Goal: Complete application form: Complete application form

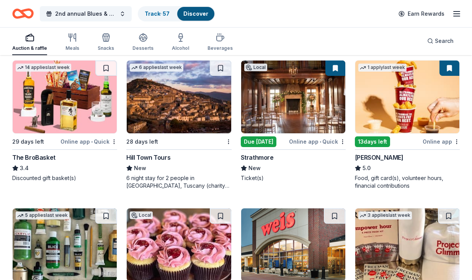
scroll to position [1529, 0]
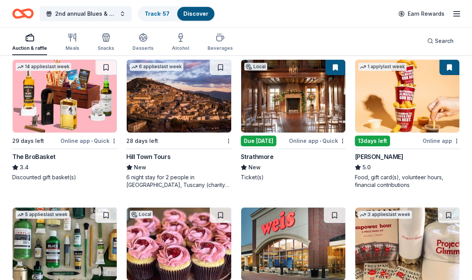
click at [286, 119] on img at bounding box center [293, 96] width 104 height 73
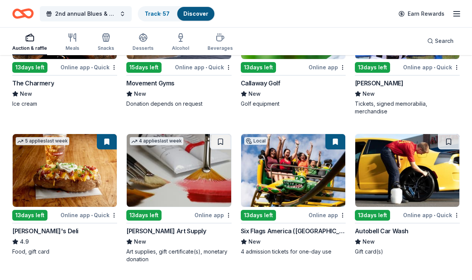
scroll to position [2324, 0]
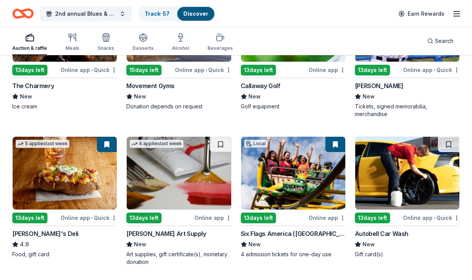
click at [291, 68] on div "13 days left" at bounding box center [274, 70] width 66 height 10
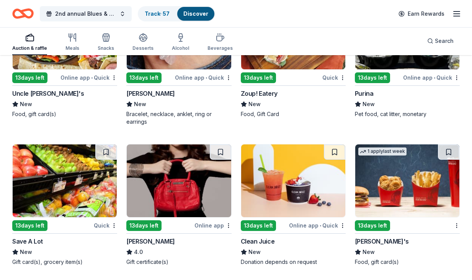
scroll to position [5181, 0]
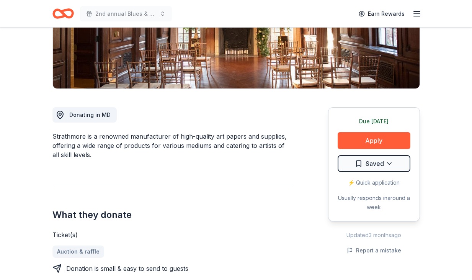
scroll to position [149, 0]
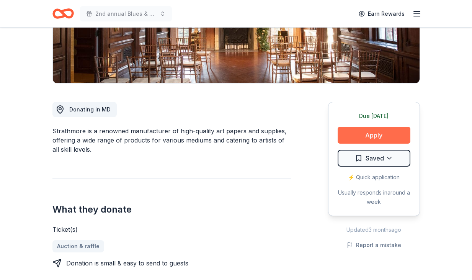
click at [374, 136] on button "Apply" at bounding box center [374, 135] width 73 height 17
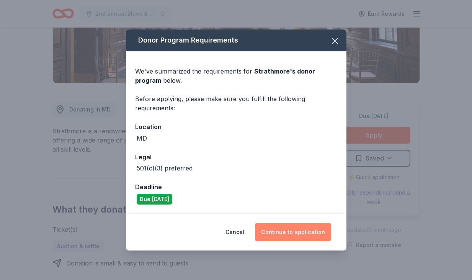
click at [293, 233] on button "Continue to application" at bounding box center [293, 232] width 76 height 18
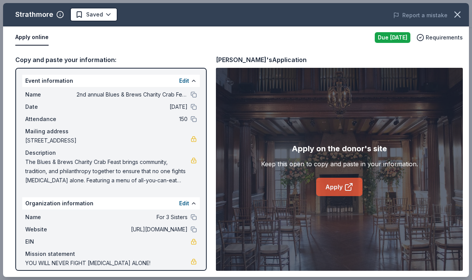
click at [334, 185] on link "Apply" at bounding box center [339, 187] width 46 height 18
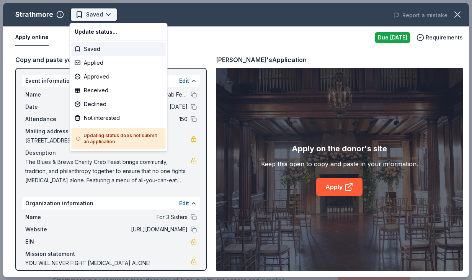
click at [110, 10] on body "2nd annual Blues & Brews Charity Crab Feast Earn Rewards Due tomorrow Share Str…" at bounding box center [236, 140] width 472 height 280
click at [107, 64] on div "Applied" at bounding box center [119, 63] width 94 height 14
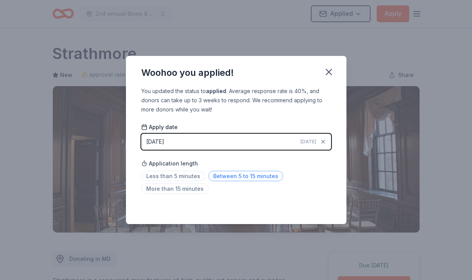
click at [221, 177] on span "Between 5 to 15 minutes" at bounding box center [245, 176] width 75 height 10
click at [330, 72] on icon "button" at bounding box center [329, 72] width 11 height 11
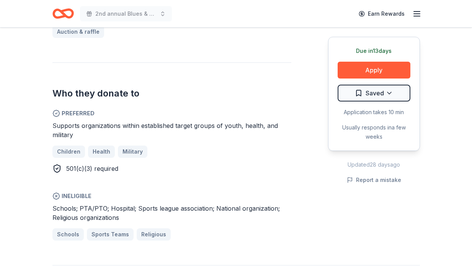
scroll to position [362, 0]
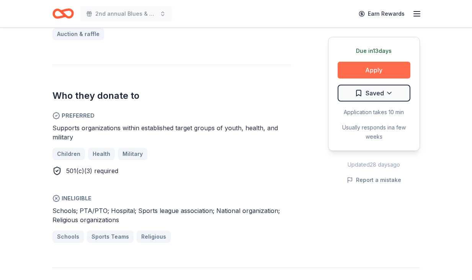
click at [372, 67] on button "Apply" at bounding box center [374, 70] width 73 height 17
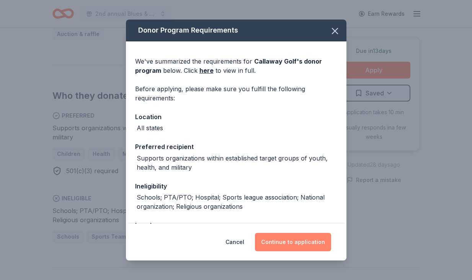
click at [288, 241] on button "Continue to application" at bounding box center [293, 242] width 76 height 18
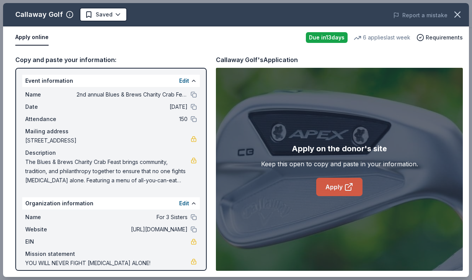
click at [339, 187] on link "Apply" at bounding box center [339, 187] width 46 height 18
